Goal: Information Seeking & Learning: Find contact information

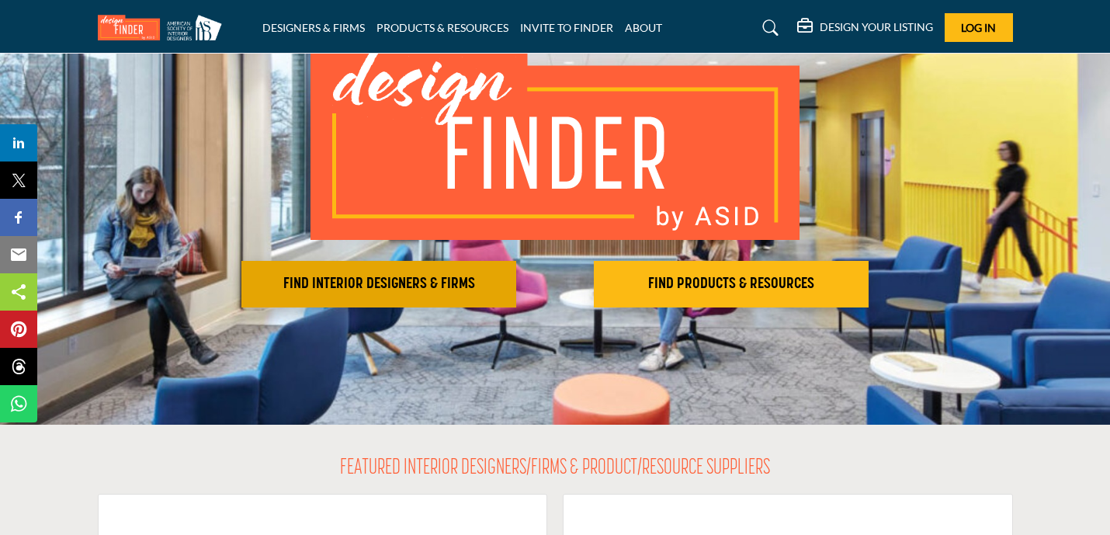
scroll to position [139, 0]
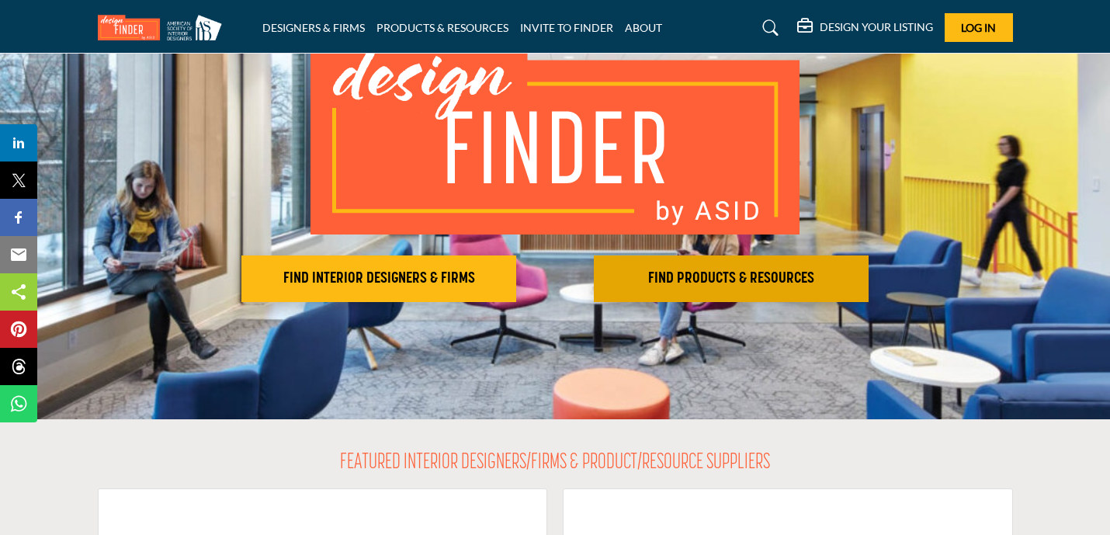
click at [512, 277] on h2 "FIND PRODUCTS & RESOURCES" at bounding box center [379, 278] width 266 height 19
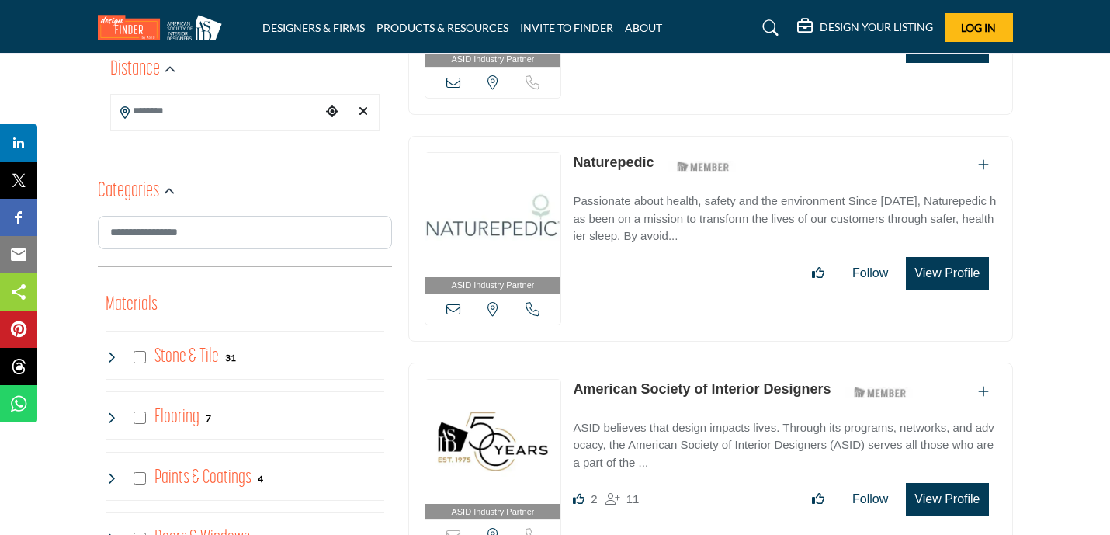
scroll to position [627, 0]
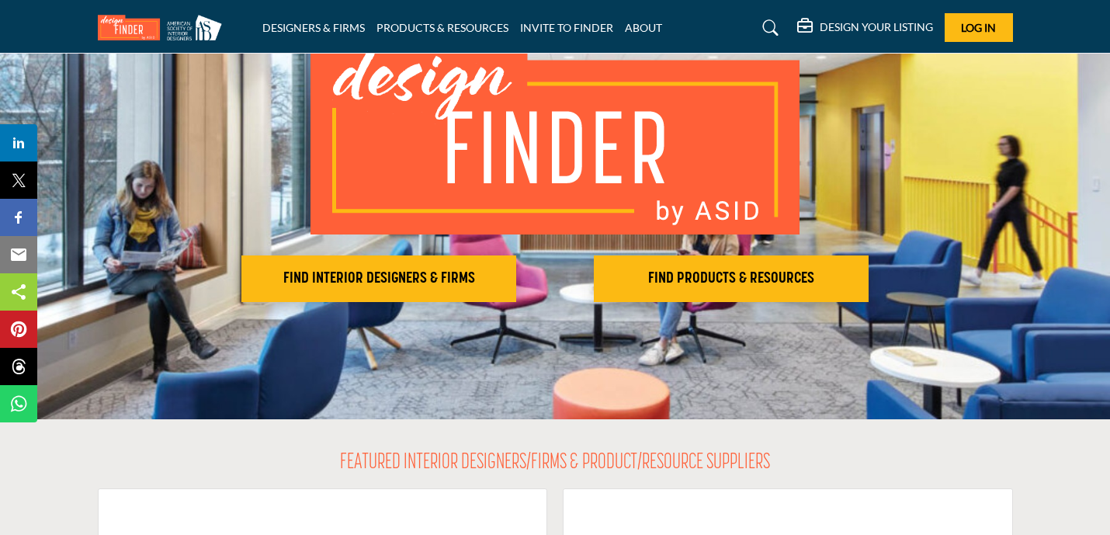
scroll to position [139, 0]
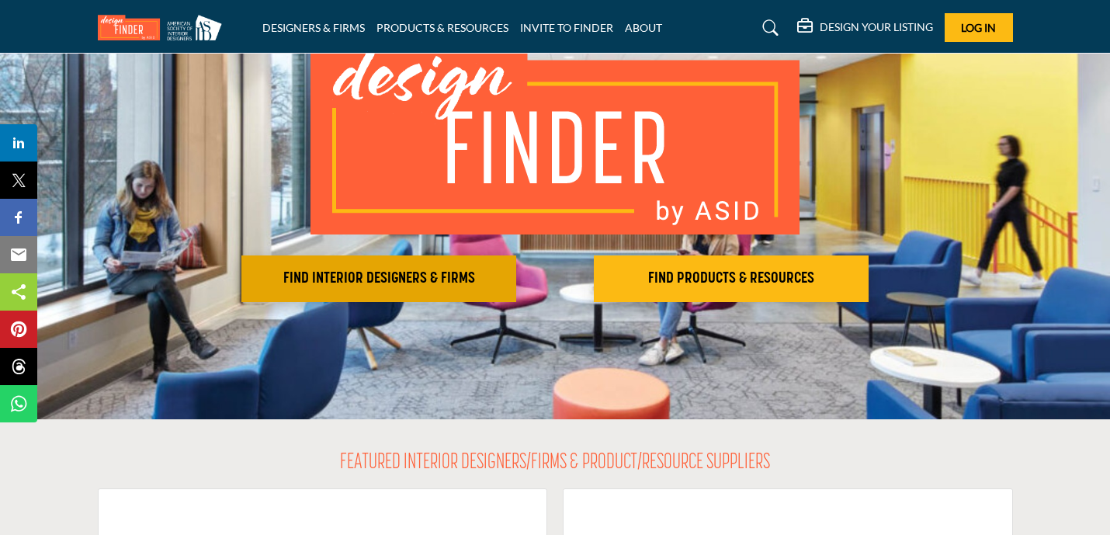
click at [276, 269] on h2 "FIND INTERIOR DESIGNERS & FIRMS" at bounding box center [379, 278] width 266 height 19
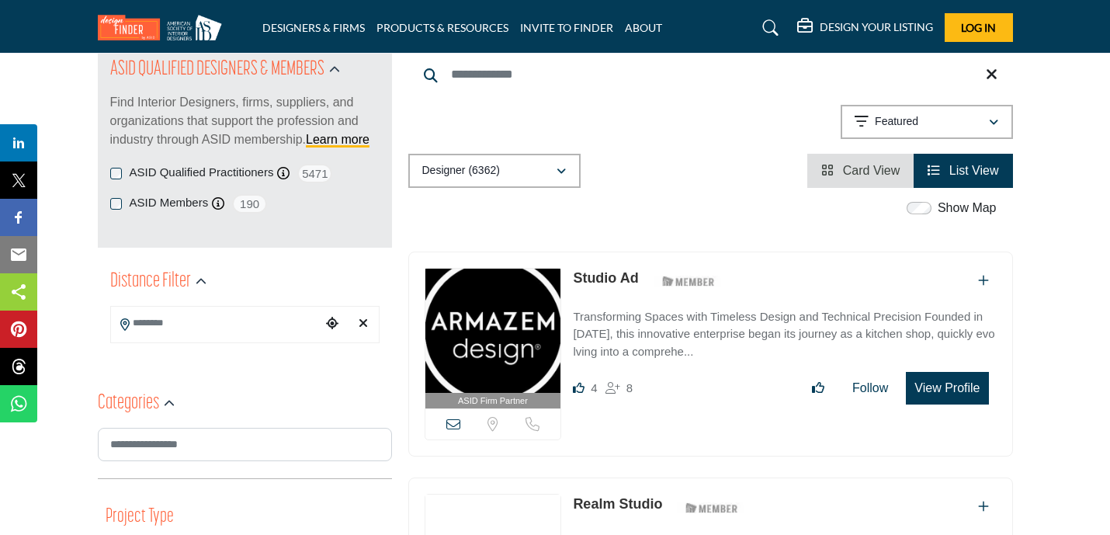
click at [231, 315] on input "Search Location" at bounding box center [216, 323] width 210 height 30
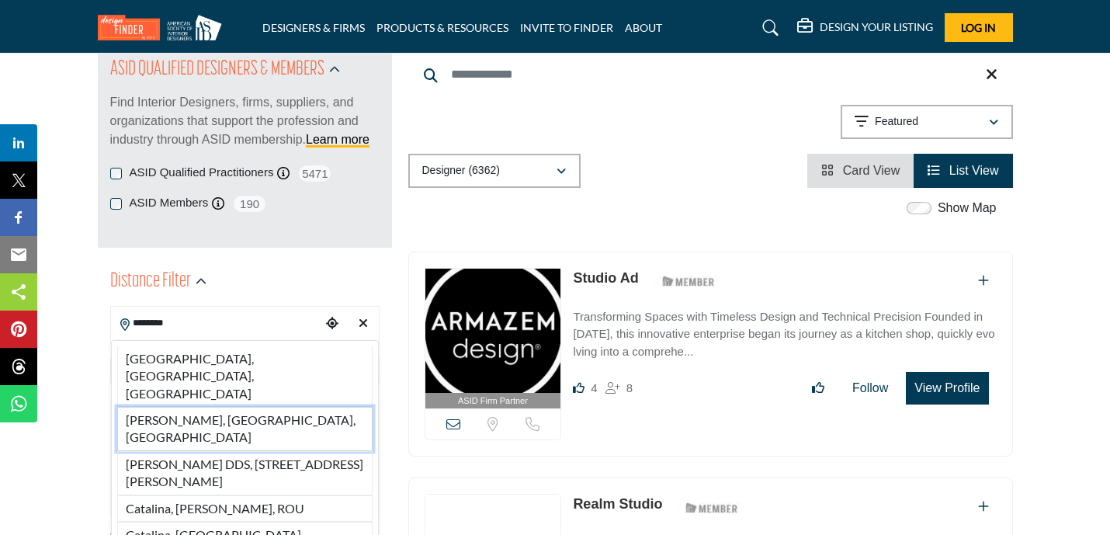
click at [250, 407] on li "Catalina Foothills, AZ, USA" at bounding box center [244, 429] width 255 height 44
type input "**********"
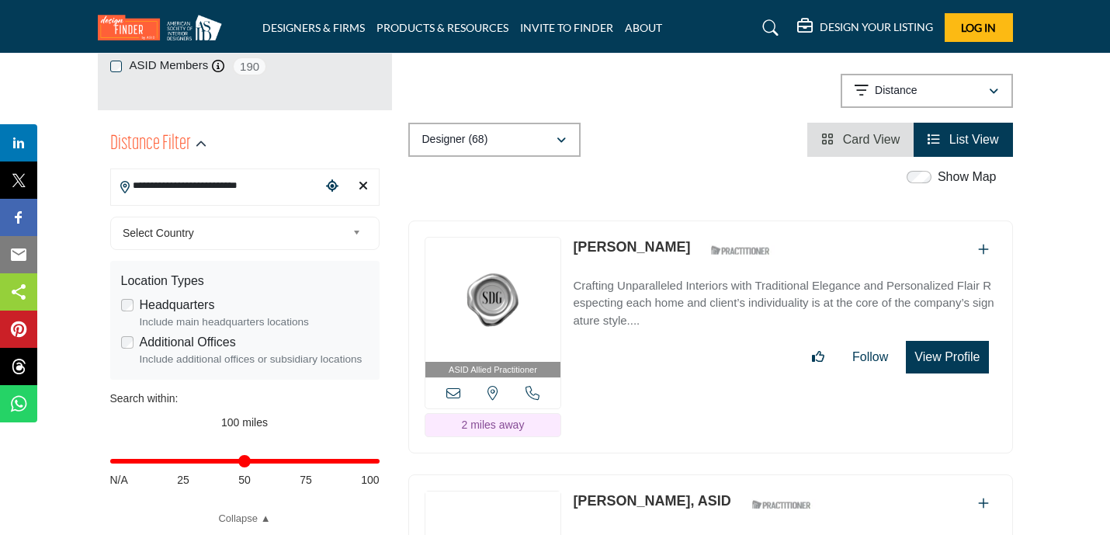
scroll to position [314, 0]
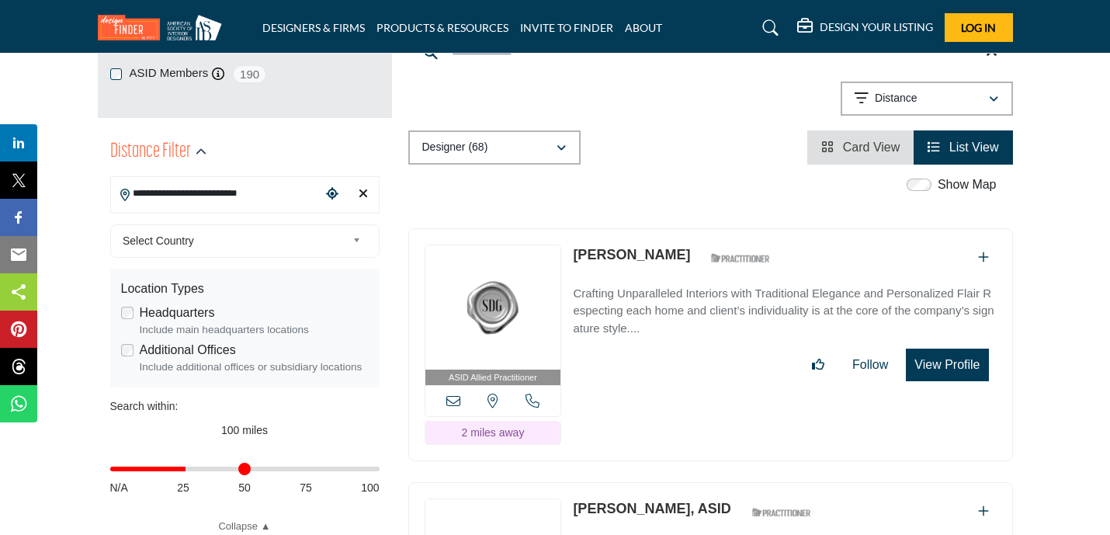
drag, startPoint x: 371, startPoint y: 467, endPoint x: 188, endPoint y: 466, distance: 183.2
type input "**"
click at [188, 467] on input "Distance in miles" at bounding box center [244, 468] width 269 height 3
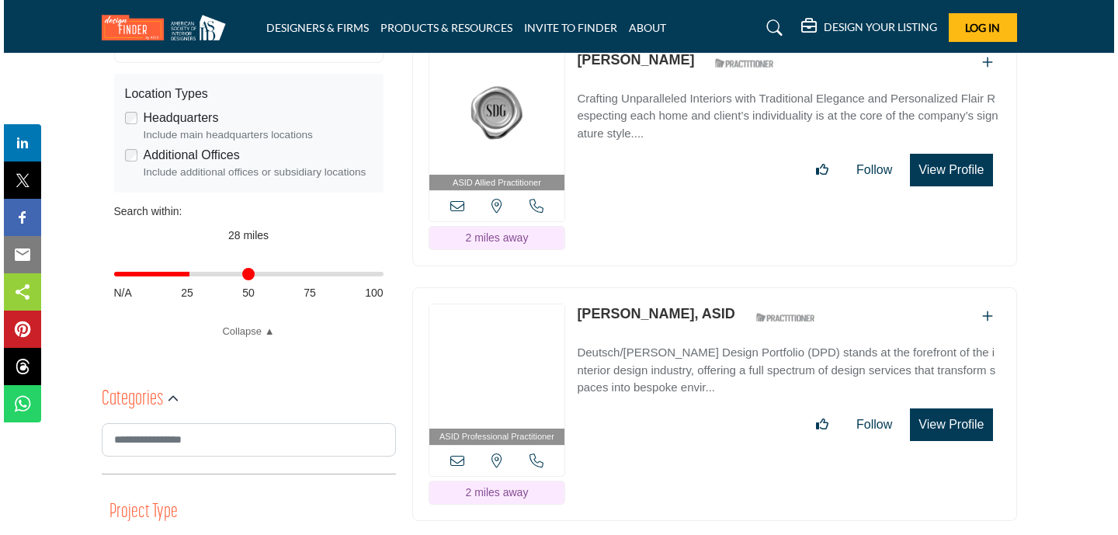
scroll to position [502, 0]
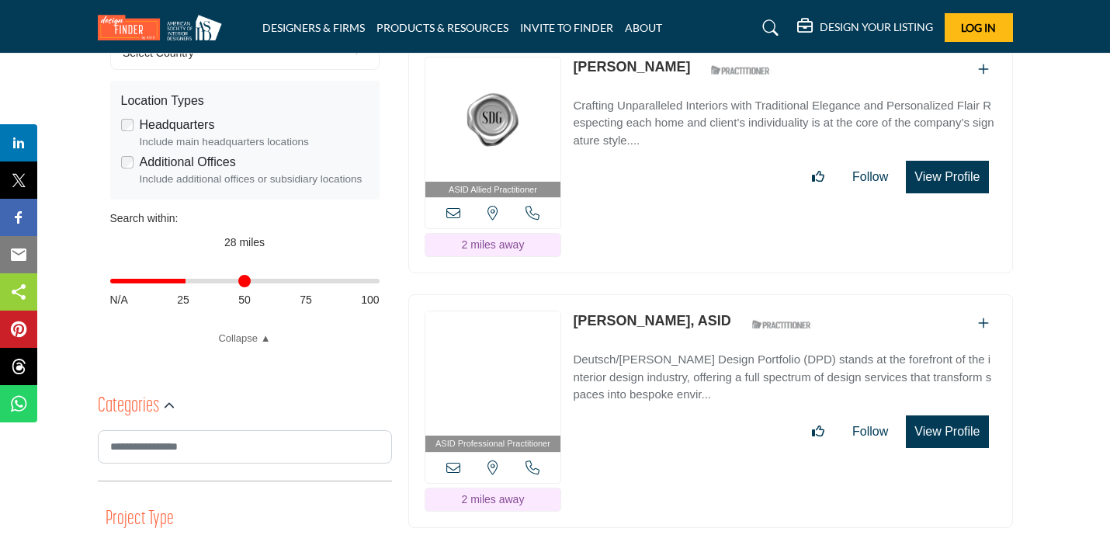
click at [945, 161] on button "View Profile" at bounding box center [947, 177] width 82 height 33
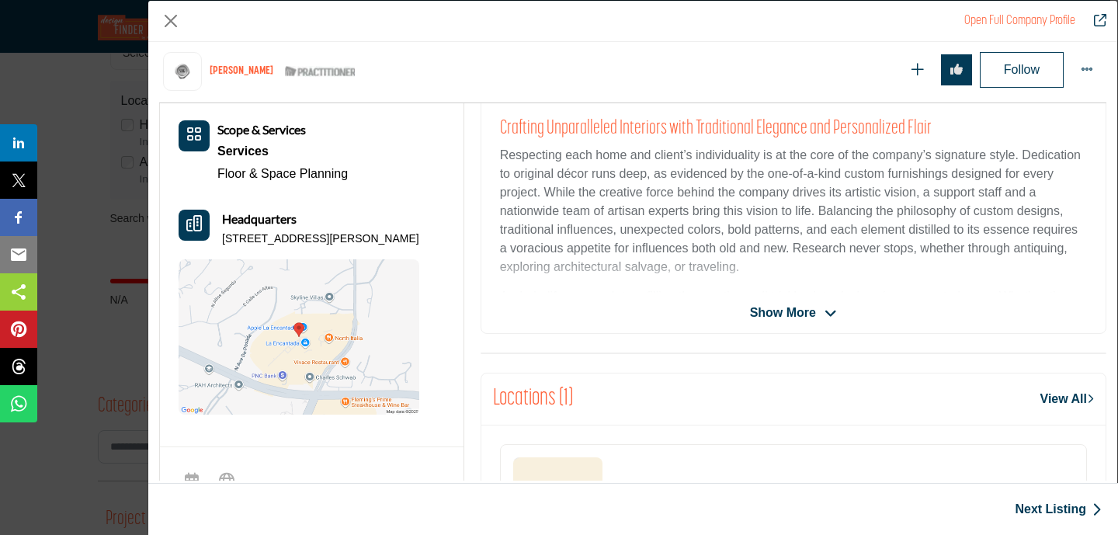
scroll to position [360, 0]
click at [797, 313] on span "Show More" at bounding box center [783, 313] width 66 height 19
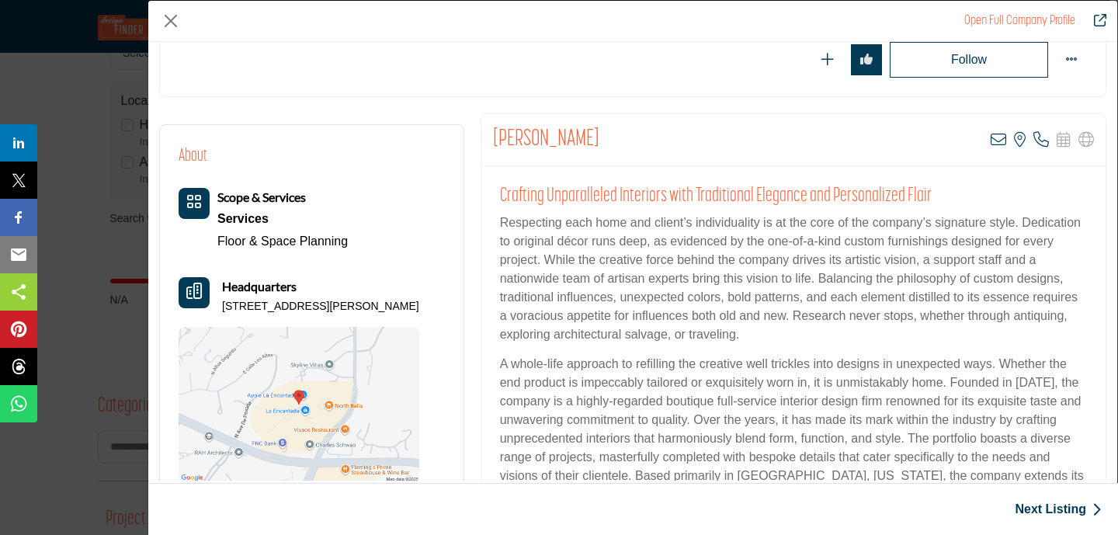
scroll to position [234, 0]
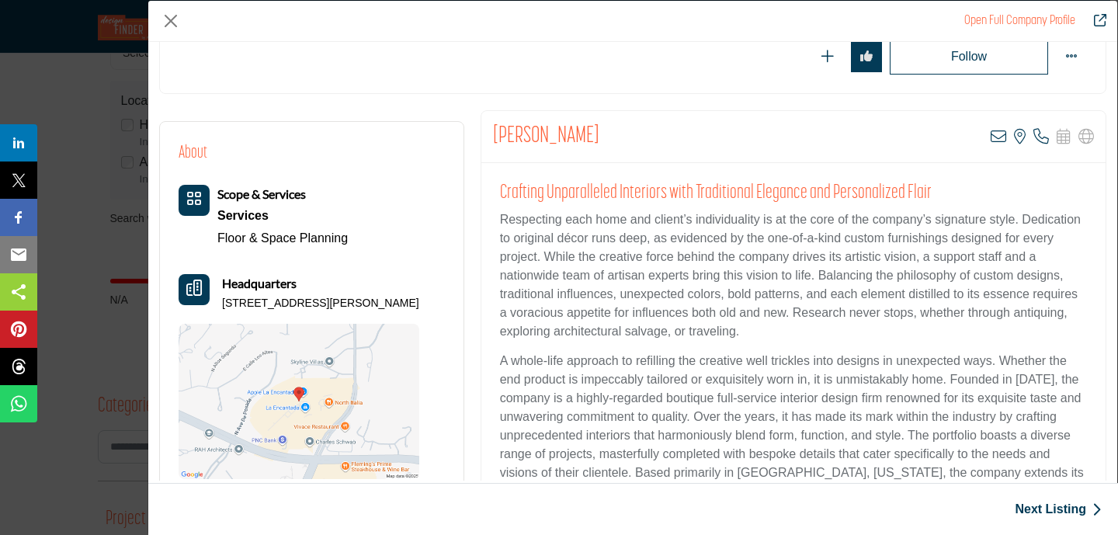
click at [246, 193] on b "Scope & Services" at bounding box center [261, 193] width 89 height 15
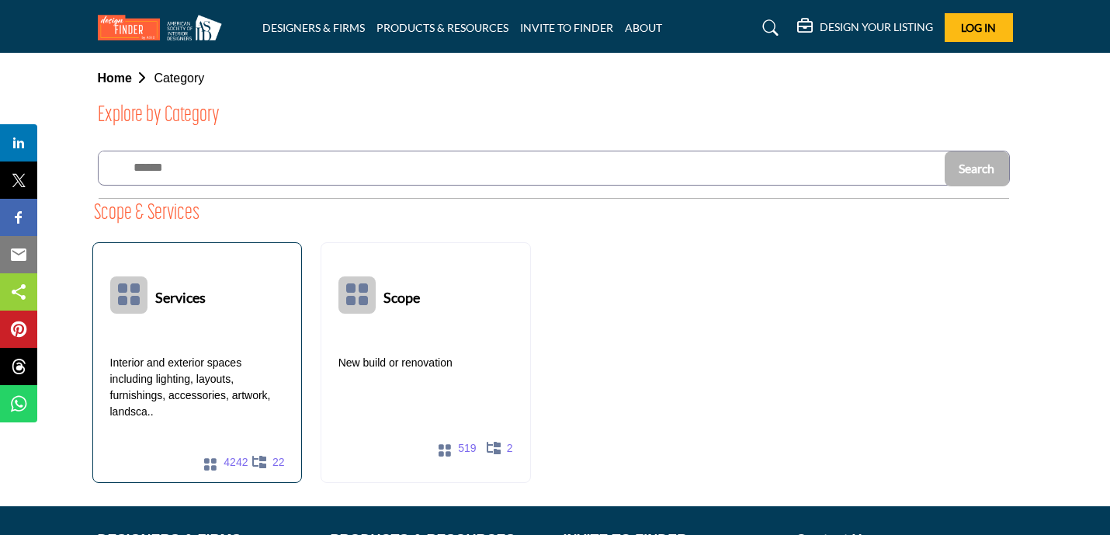
click at [132, 293] on icon at bounding box center [128, 294] width 25 height 25
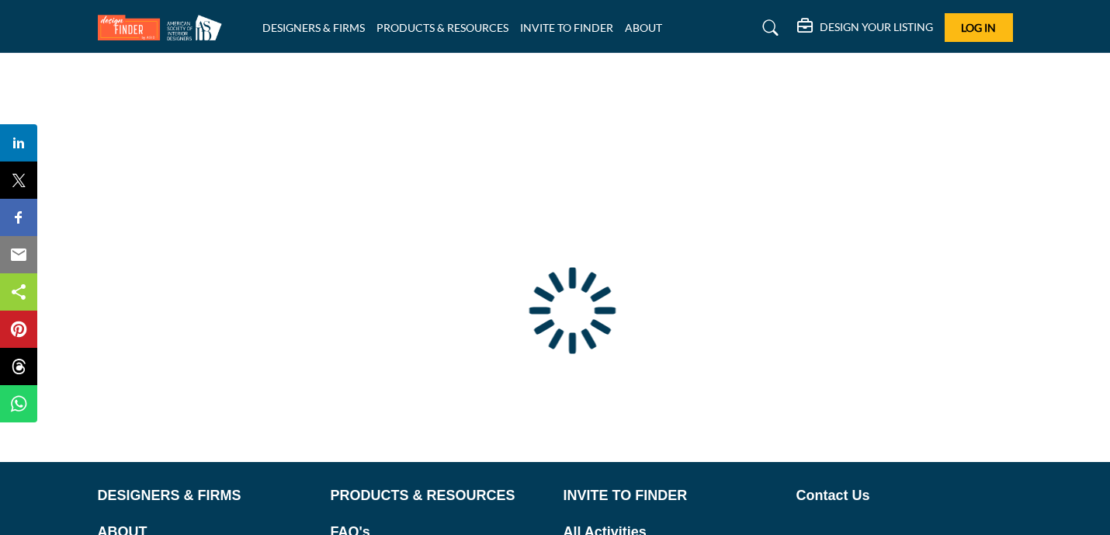
scroll to position [110, 0]
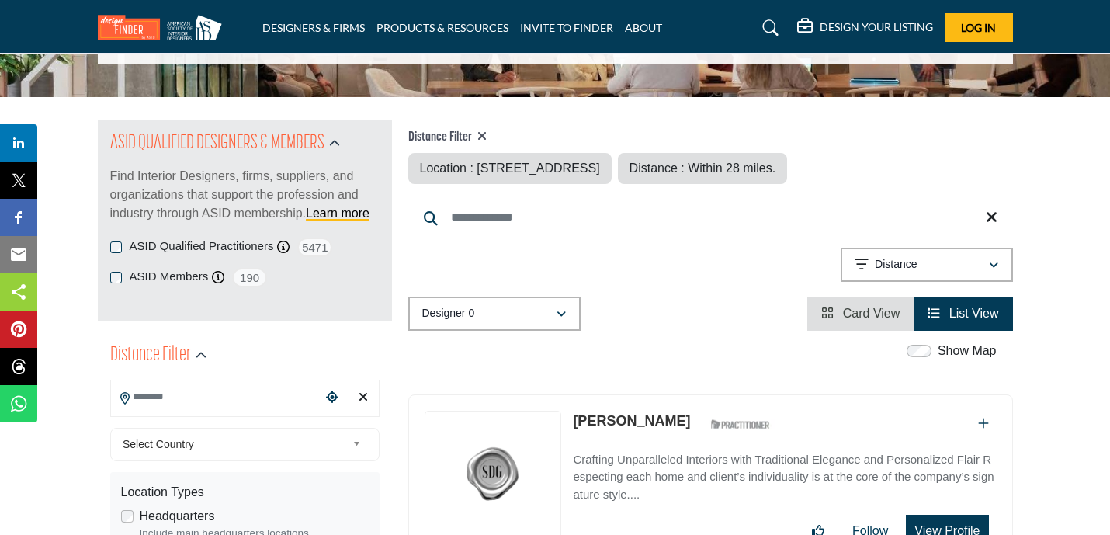
type input "**********"
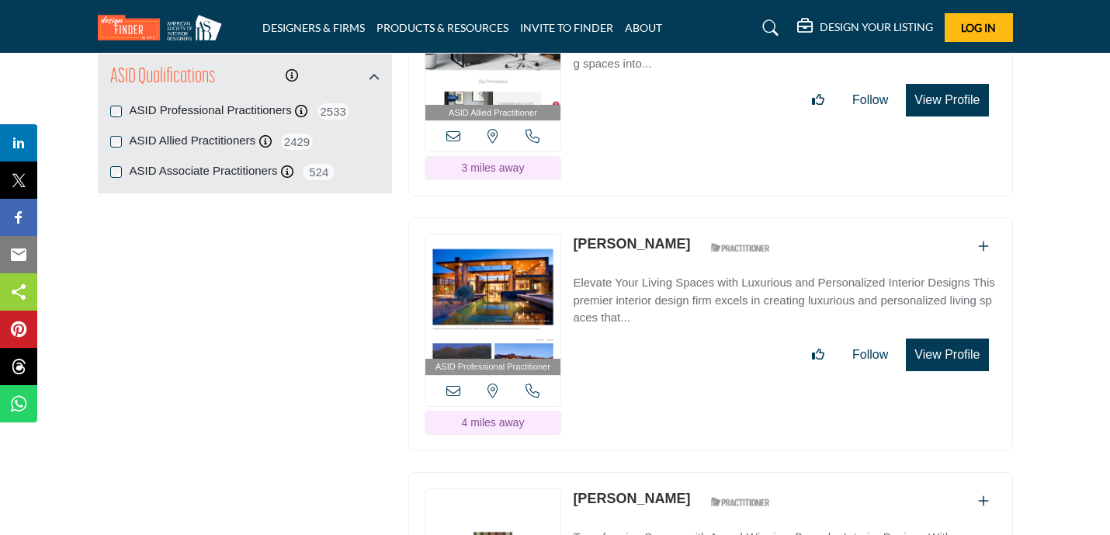
scroll to position [2081, 0]
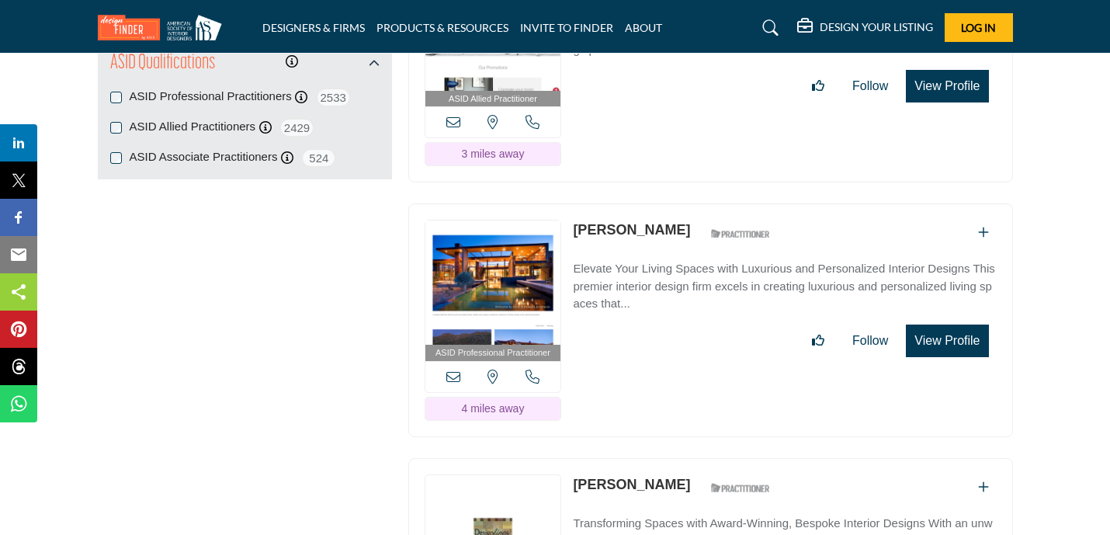
click at [636, 222] on link "[PERSON_NAME]" at bounding box center [631, 230] width 117 height 16
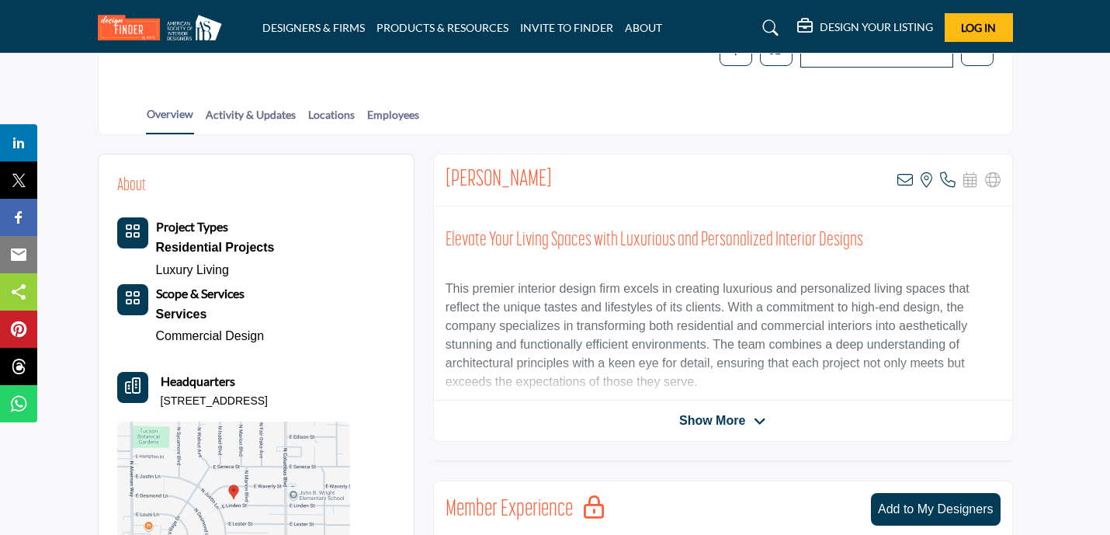
scroll to position [328, 0]
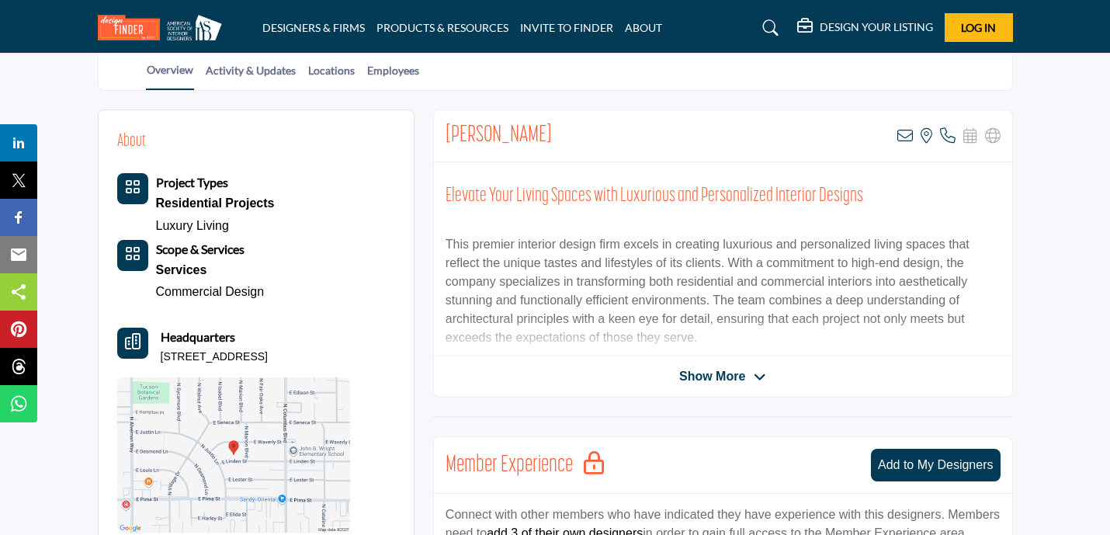
click at [752, 374] on span "Show More" at bounding box center [722, 376] width 87 height 19
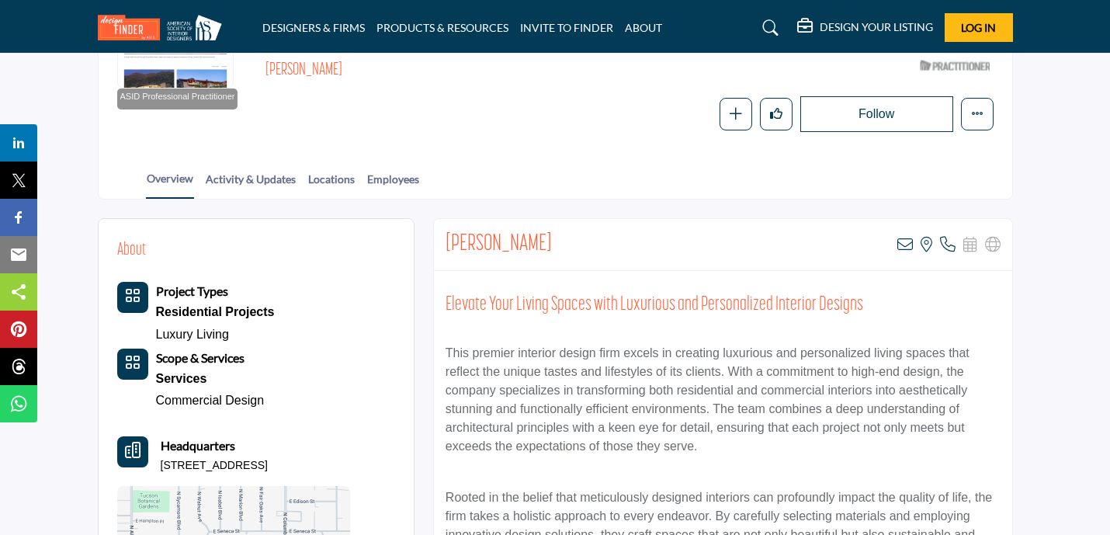
scroll to position [227, 0]
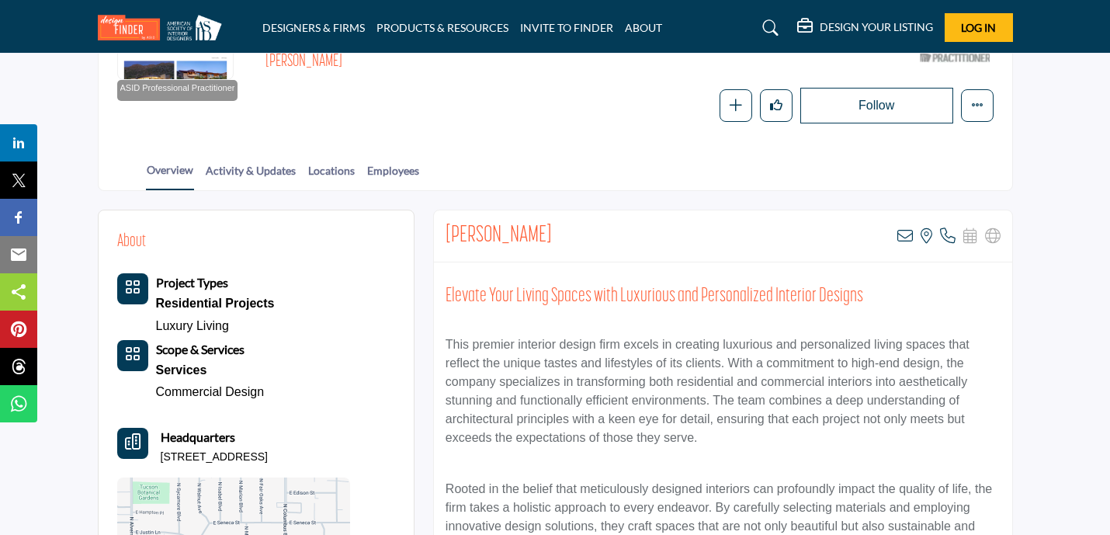
drag, startPoint x: 553, startPoint y: 242, endPoint x: 437, endPoint y: 234, distance: 115.9
click at [437, 234] on div "[PERSON_NAME] View email address of this listing View the location of this list…" at bounding box center [723, 236] width 578 height 52
copy h2 "[PERSON_NAME]"
